Goal: Navigation & Orientation: Find specific page/section

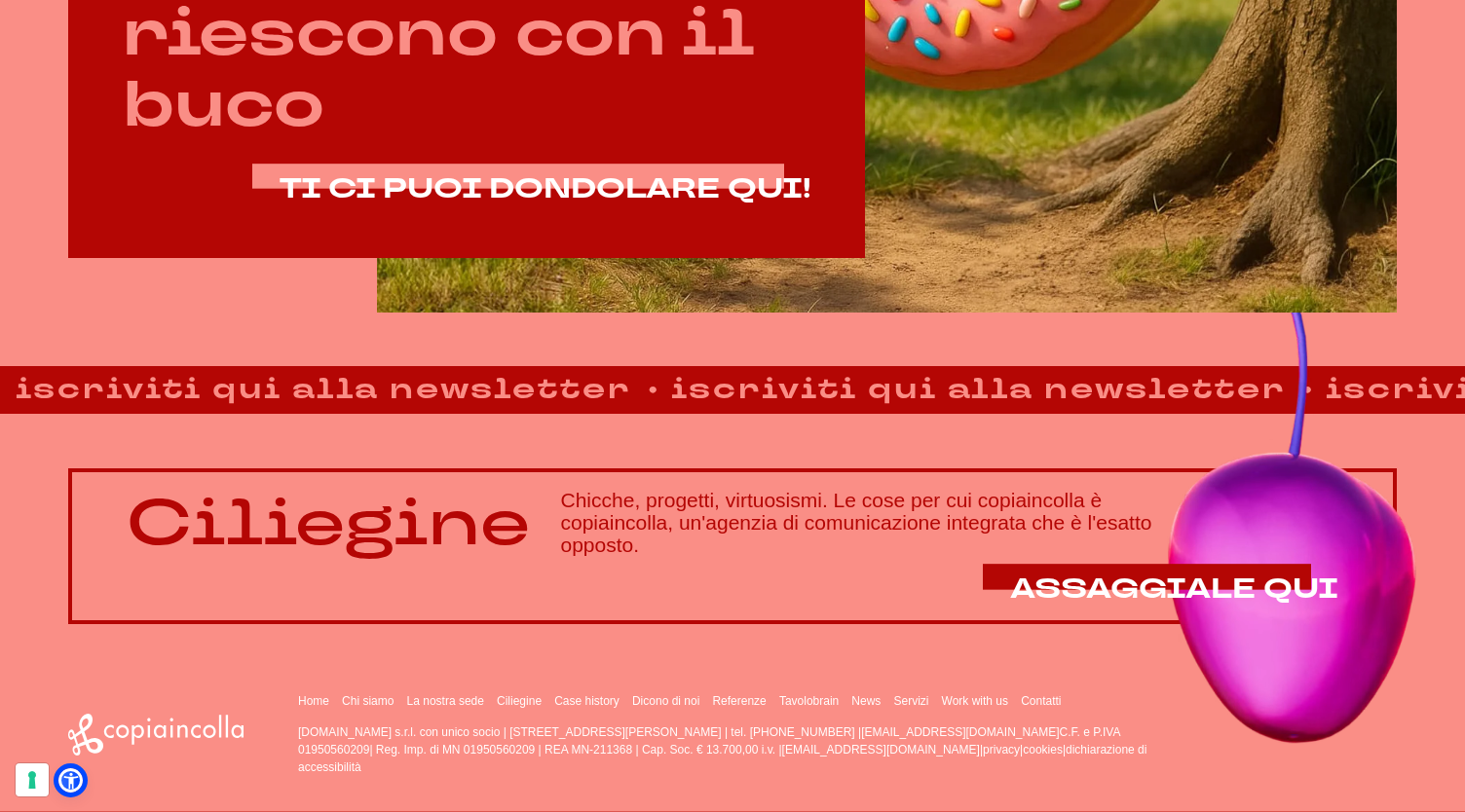
scroll to position [1229, 0]
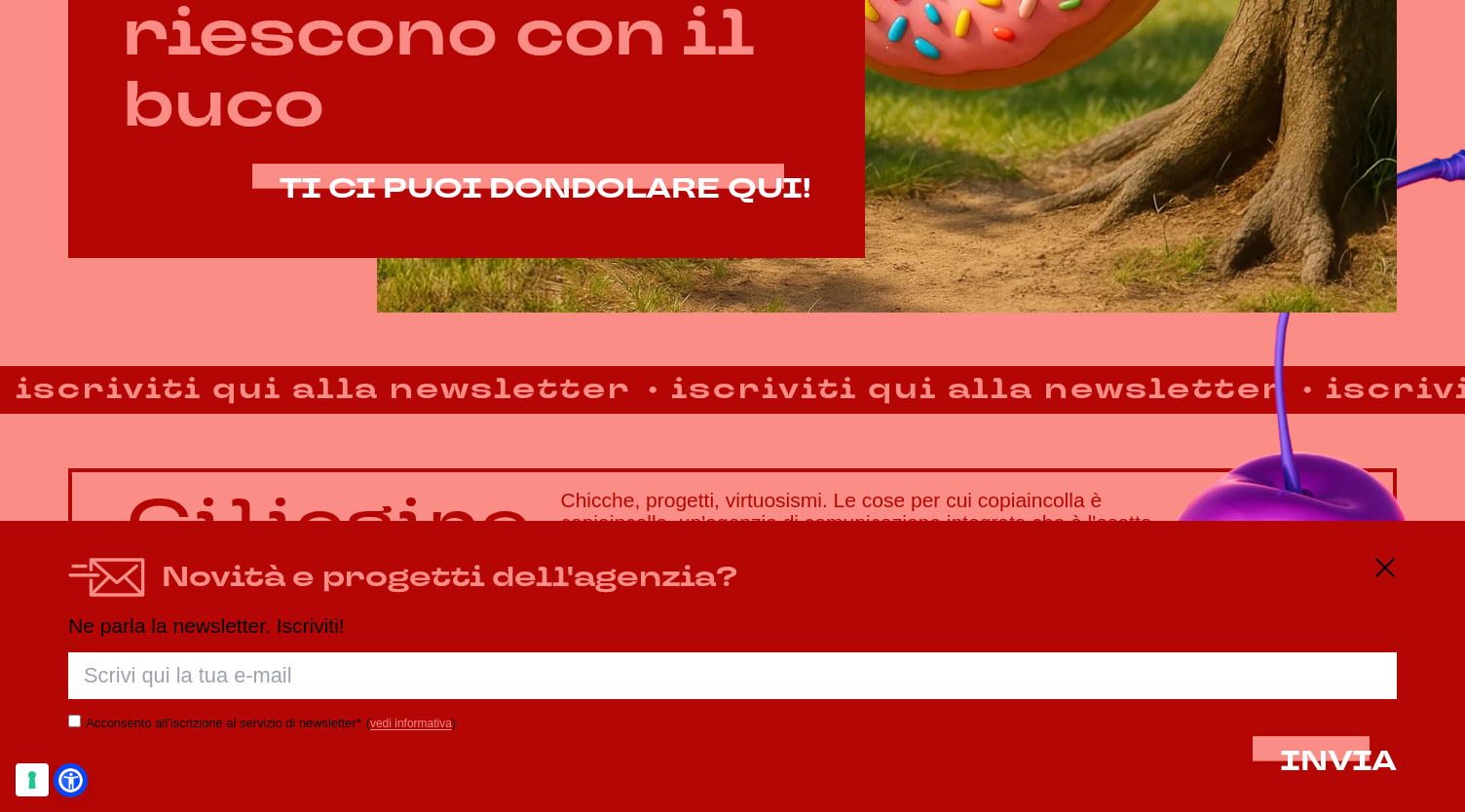
scroll to position [1229, 0]
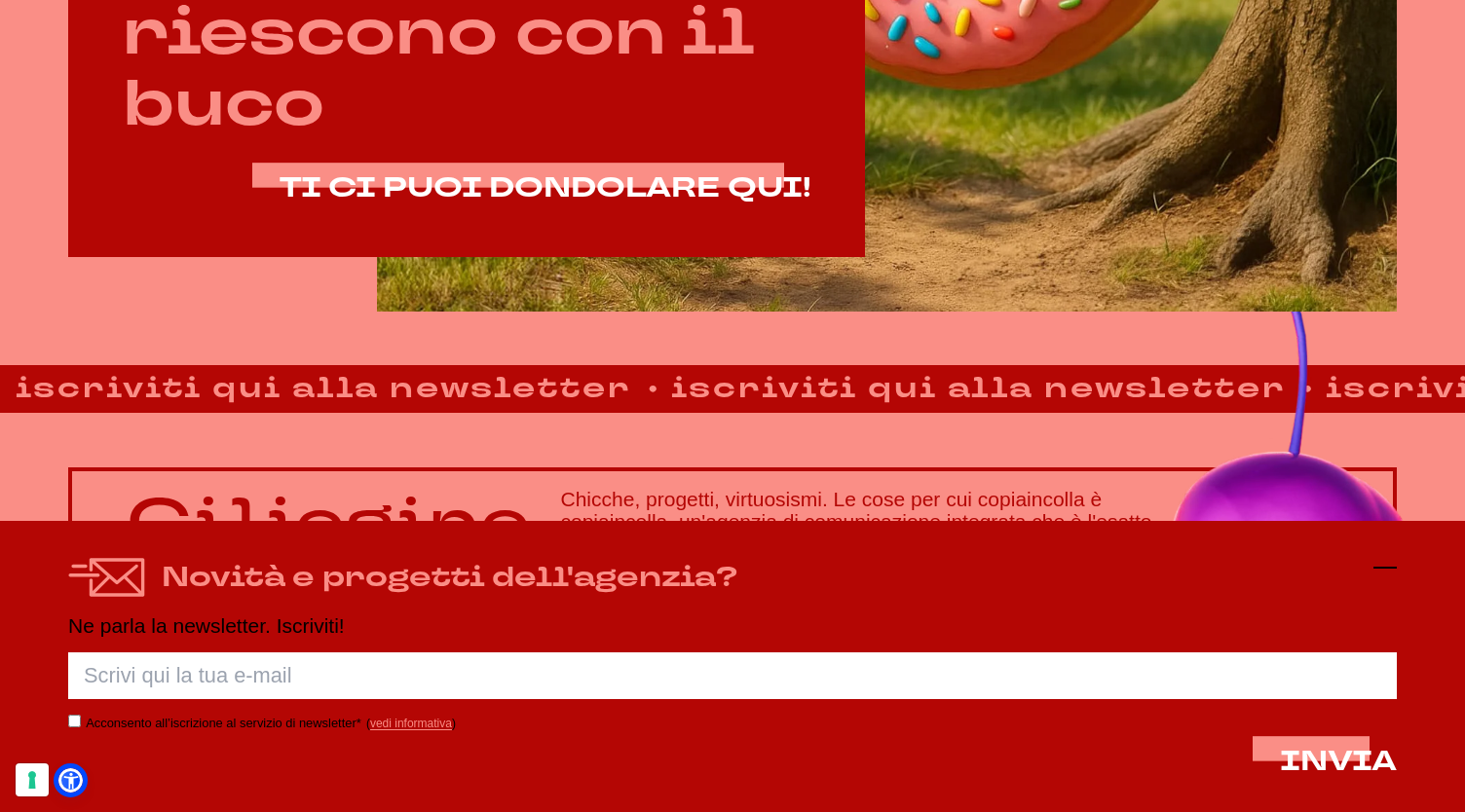
click at [1389, 566] on icon at bounding box center [1384, 567] width 23 height 23
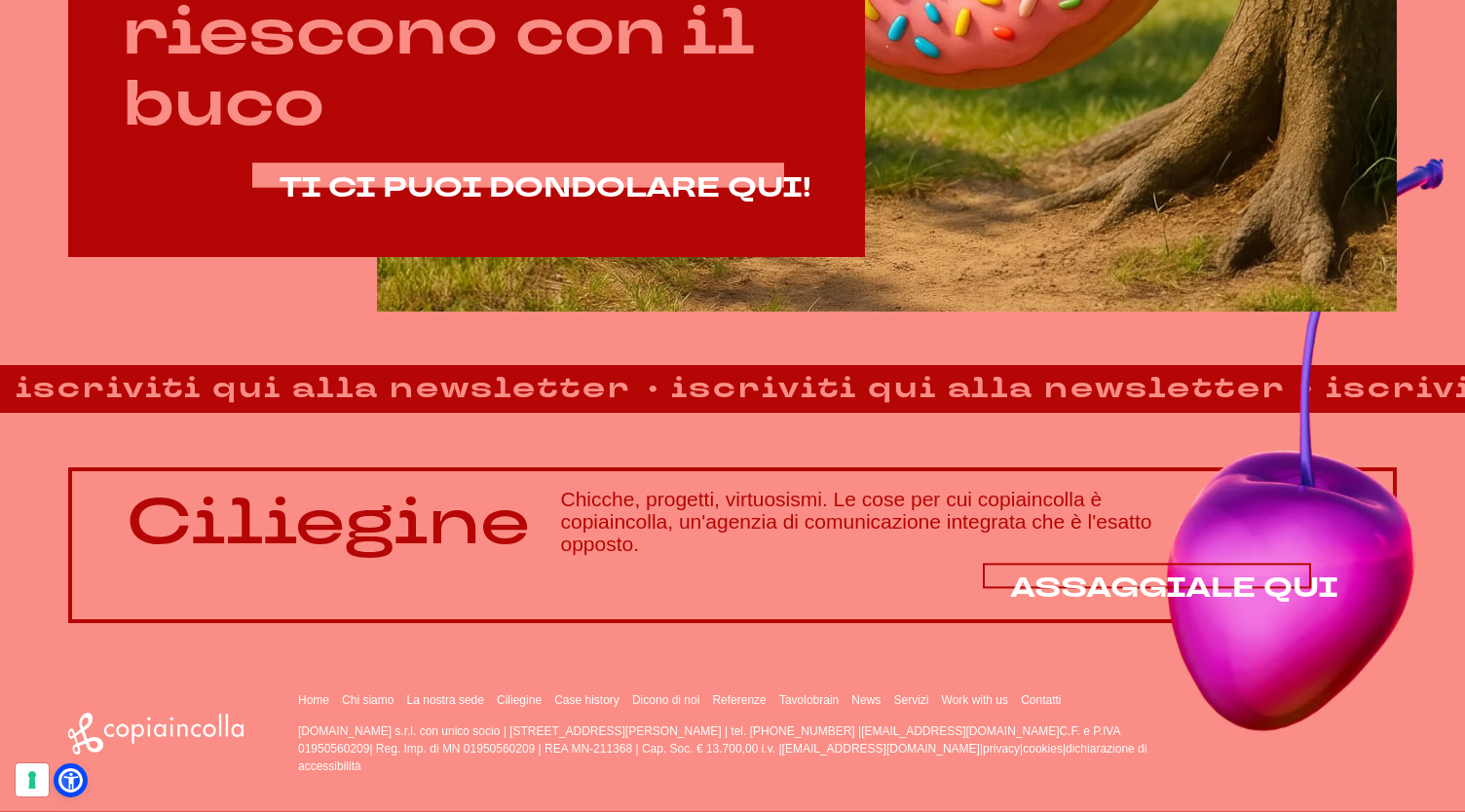
click at [1023, 577] on span "ASSAGGIALE QUI" at bounding box center [1173, 588] width 328 height 38
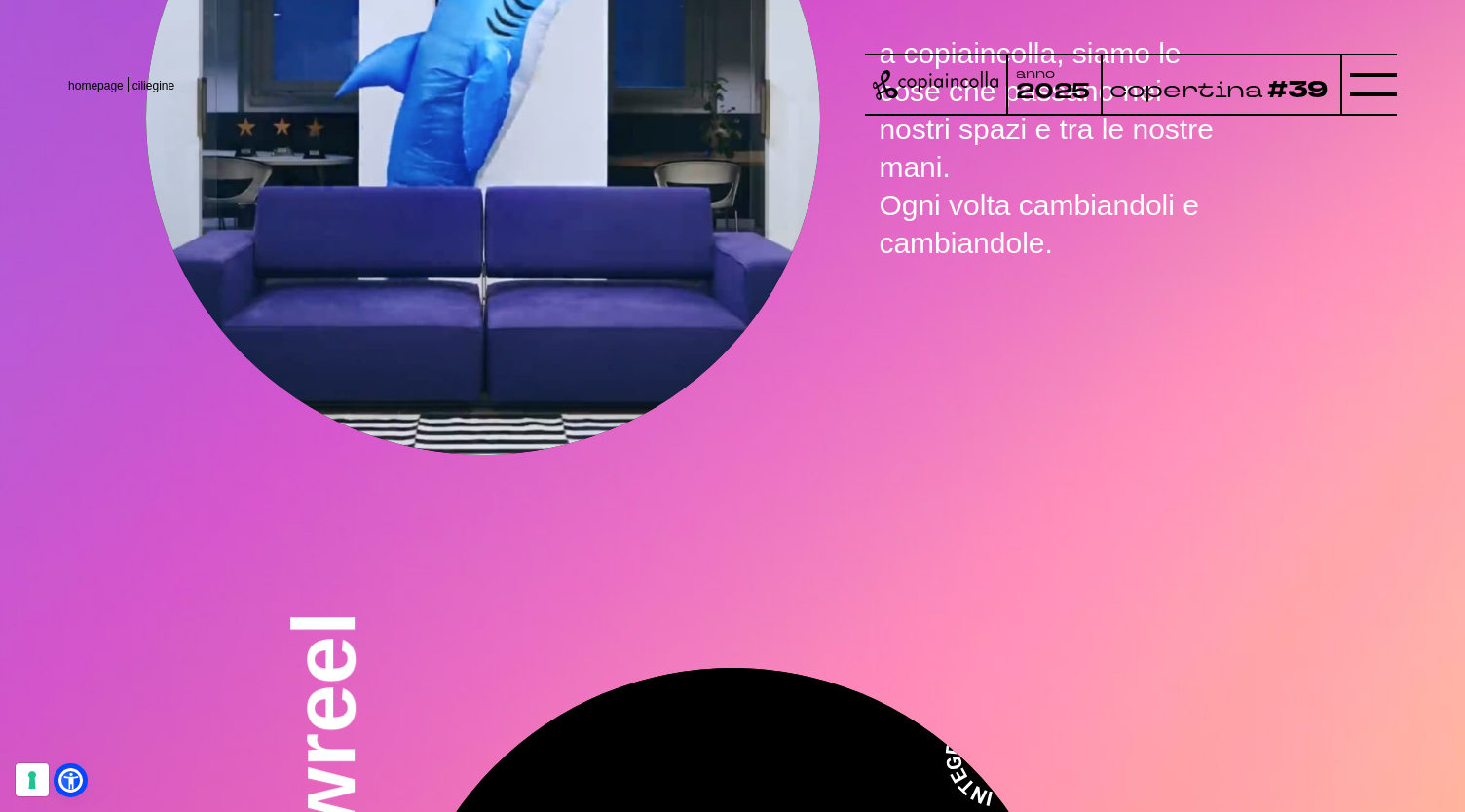
scroll to position [5255, 0]
click at [1370, 89] on icon at bounding box center [1372, 85] width 47 height 47
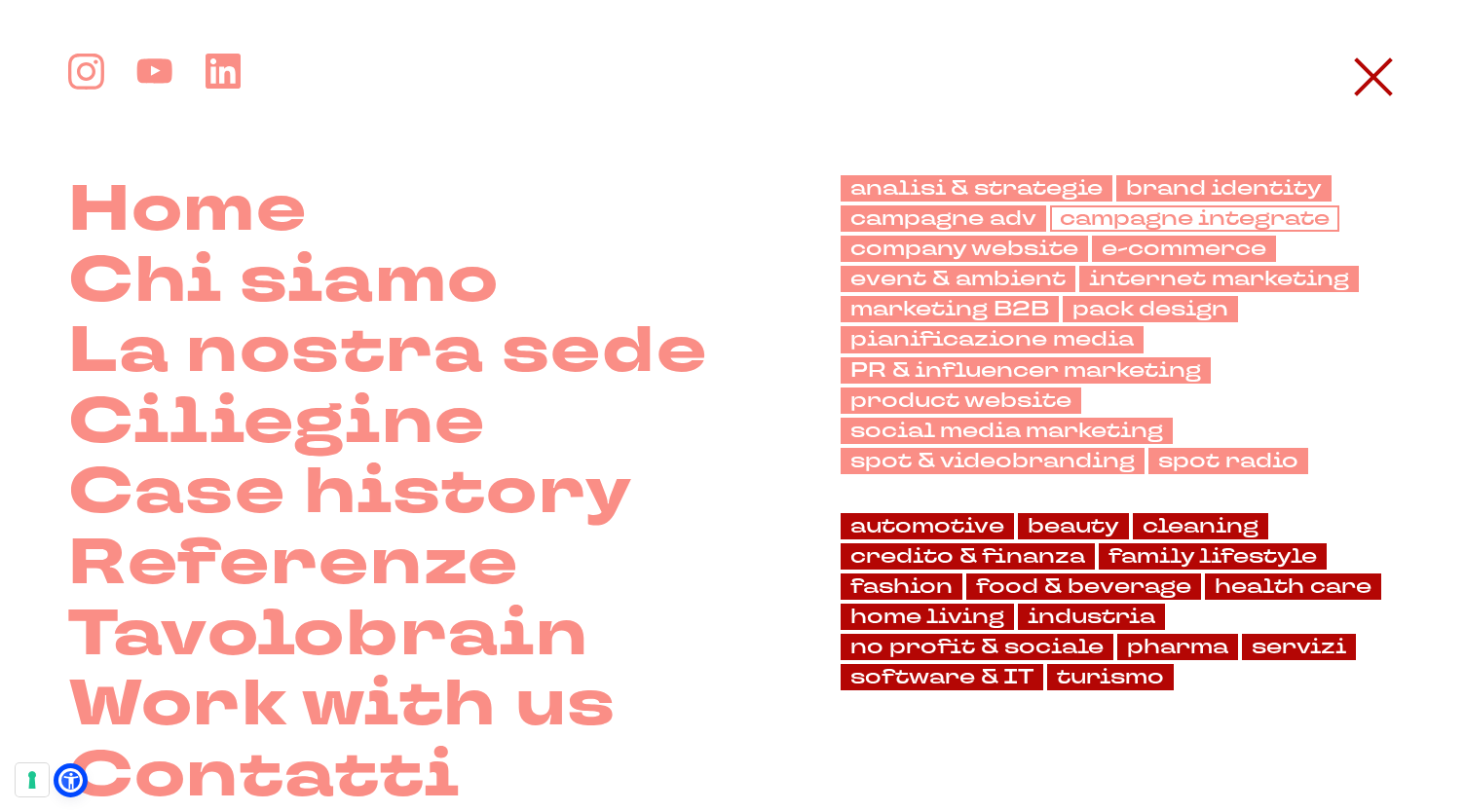
click at [1101, 207] on link "campagne integrate" at bounding box center [1194, 218] width 289 height 26
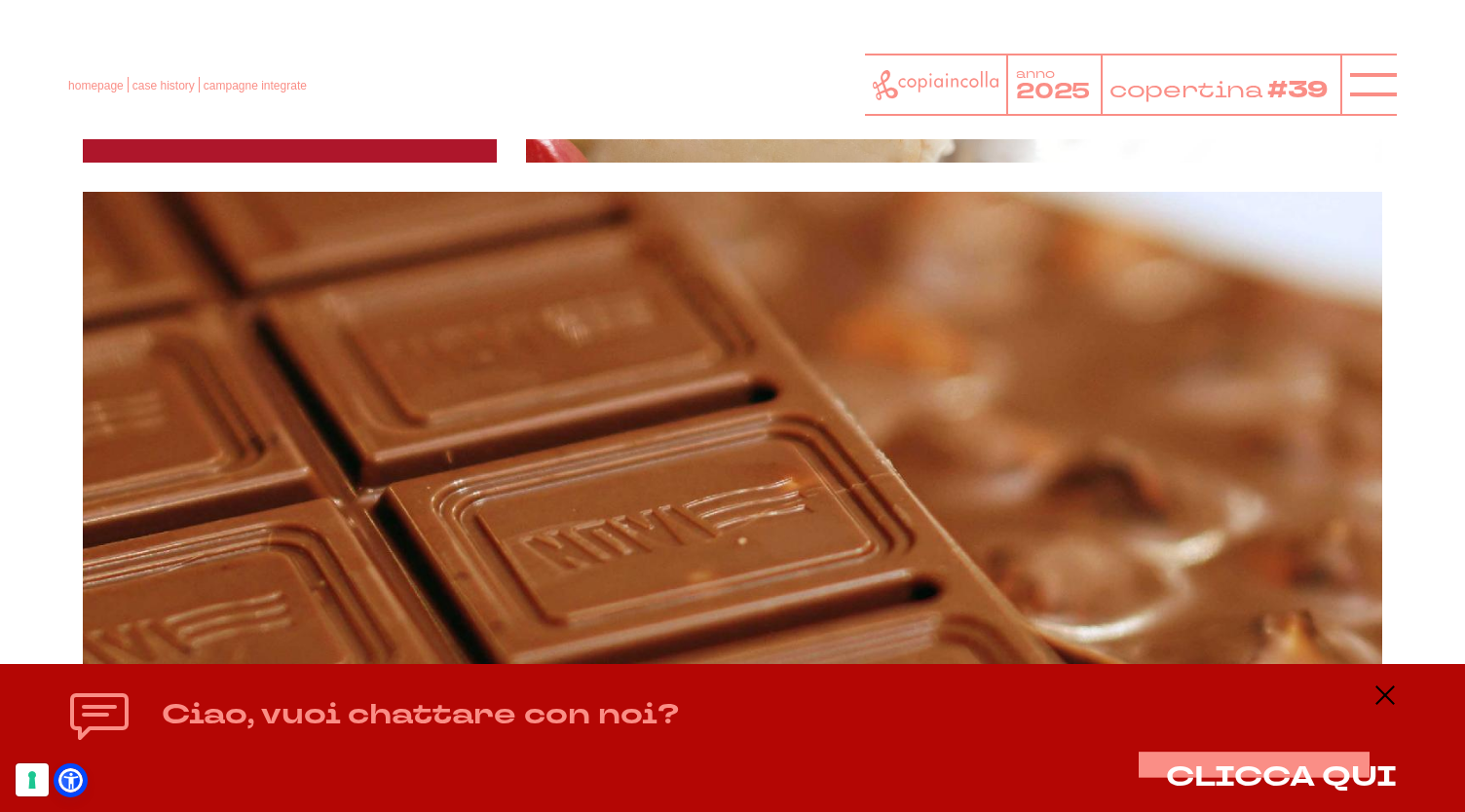
scroll to position [1813, 0]
